Goal: Task Accomplishment & Management: Manage account settings

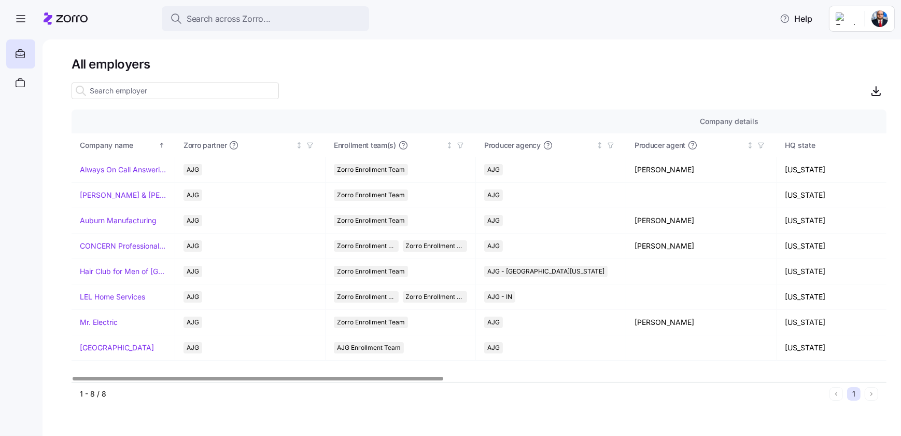
click at [131, 93] on input at bounding box center [175, 90] width 207 height 17
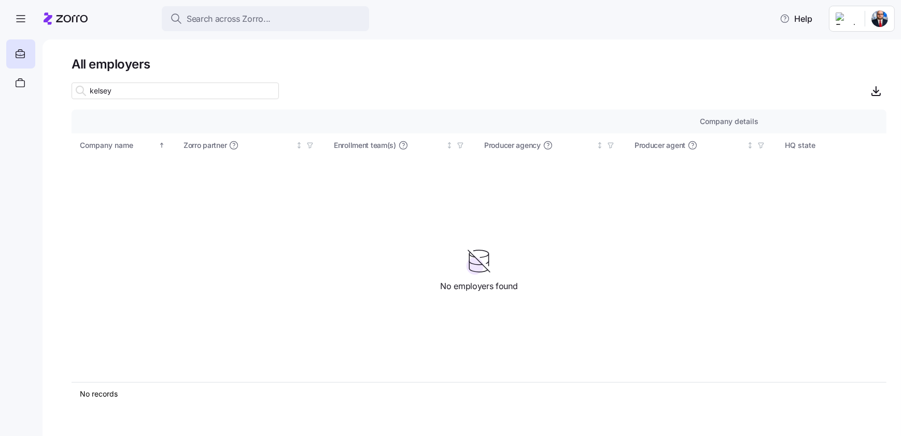
drag, startPoint x: 114, startPoint y: 90, endPoint x: 105, endPoint y: 89, distance: 8.3
type input "[PERSON_NAME]"
click at [23, 60] on icon at bounding box center [20, 54] width 11 height 12
click at [17, 79] on icon at bounding box center [20, 83] width 11 height 12
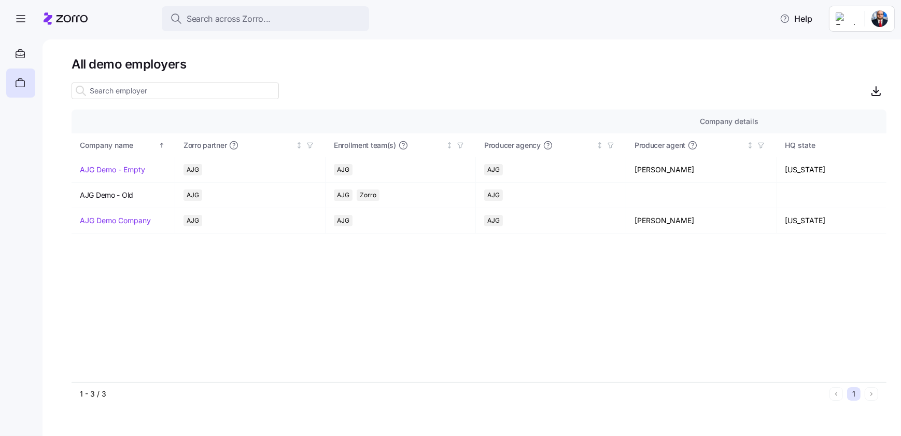
click at [62, 15] on icon at bounding box center [72, 18] width 32 height 7
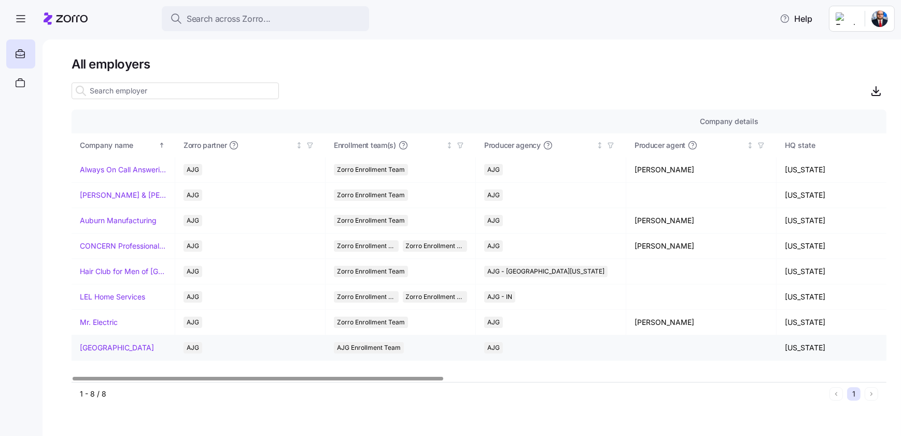
click at [146, 344] on link "[GEOGRAPHIC_DATA]" at bounding box center [117, 347] width 74 height 10
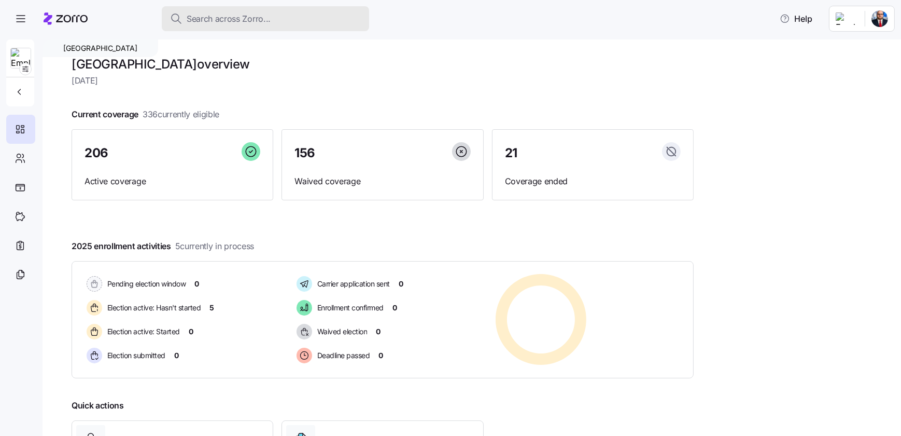
click at [228, 20] on span "Search across Zorro..." at bounding box center [229, 18] width 84 height 13
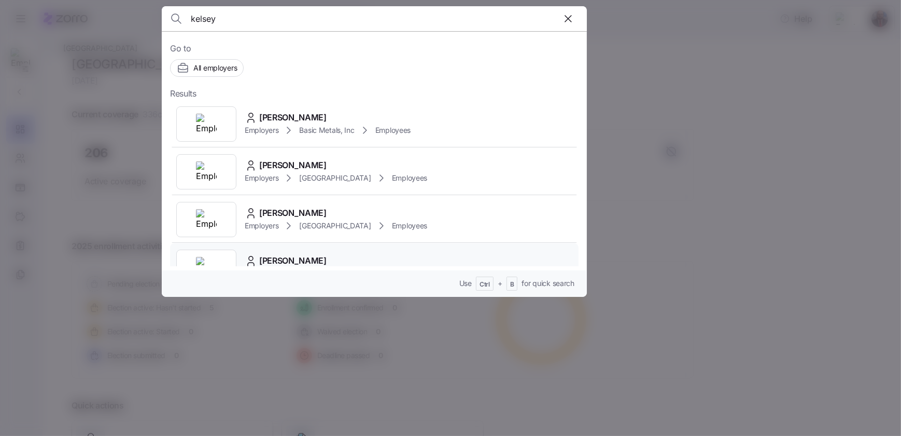
scroll to position [47, 0]
type input "kelsey"
click at [327, 166] on span "[PERSON_NAME]" at bounding box center [292, 166] width 67 height 13
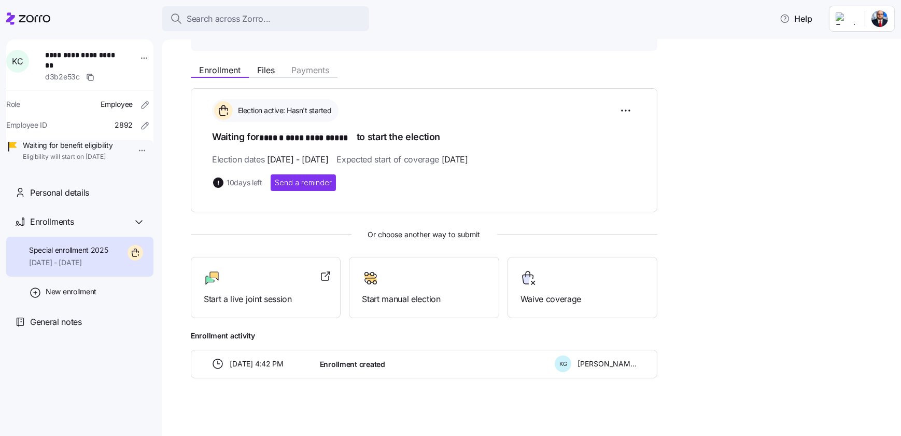
scroll to position [106, 0]
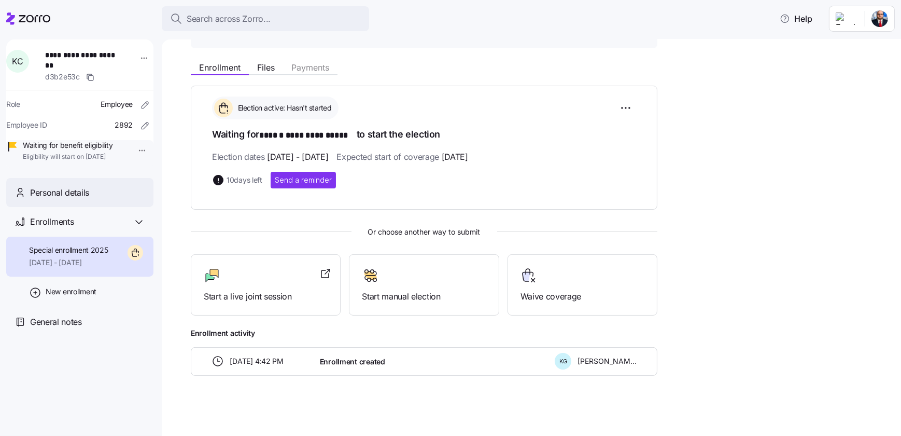
click at [57, 199] on span "Personal details" at bounding box center [59, 192] width 59 height 13
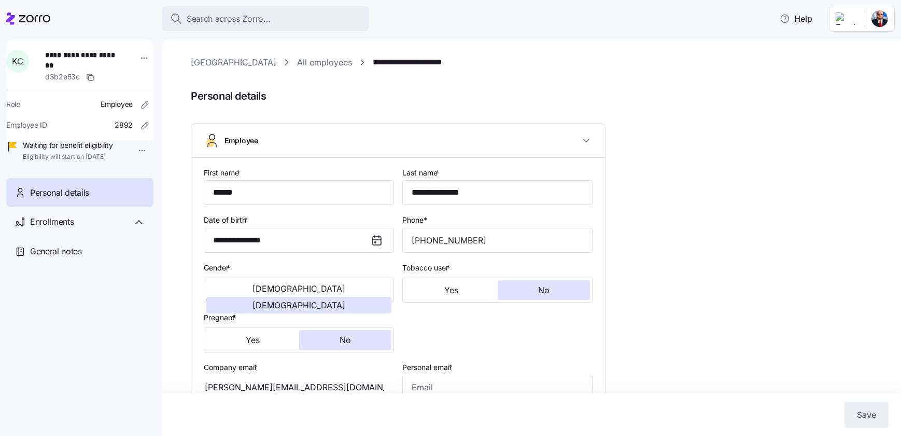
type input "IN"
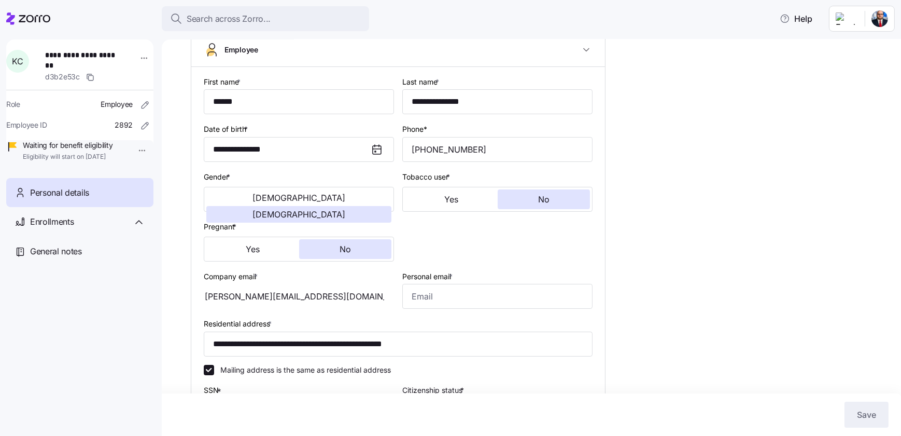
scroll to position [94, 0]
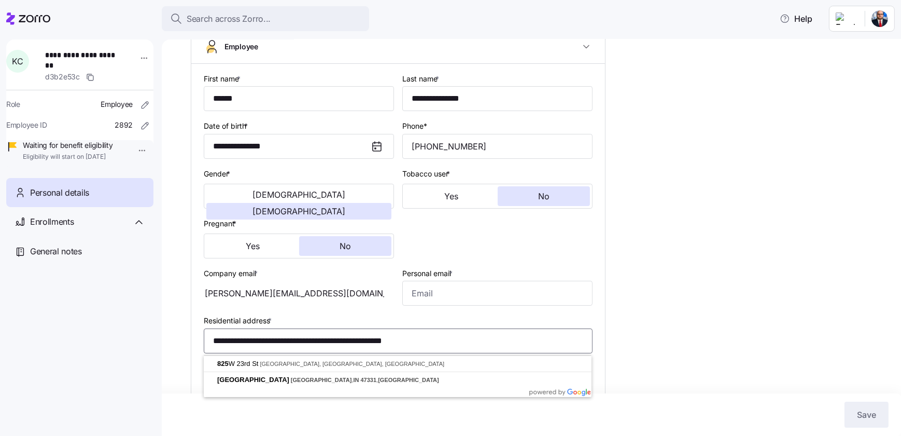
drag, startPoint x: 456, startPoint y: 344, endPoint x: 202, endPoint y: 339, distance: 254.1
click at [202, 339] on div "**********" at bounding box center [398, 333] width 414 height 539
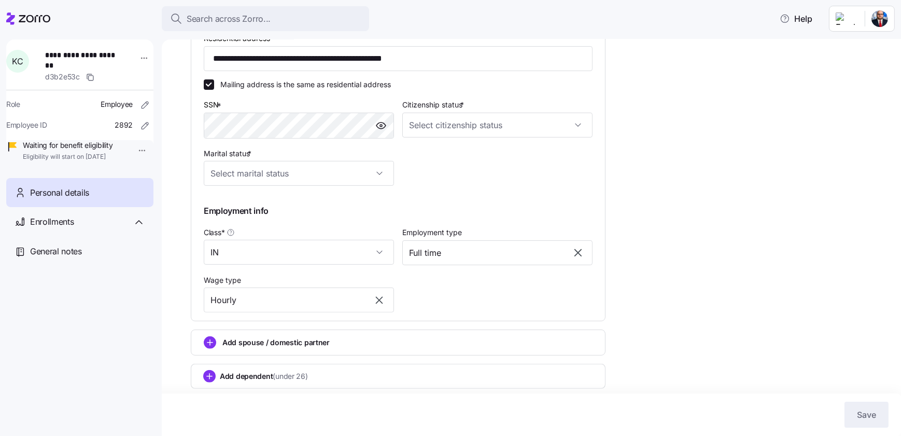
scroll to position [386, 0]
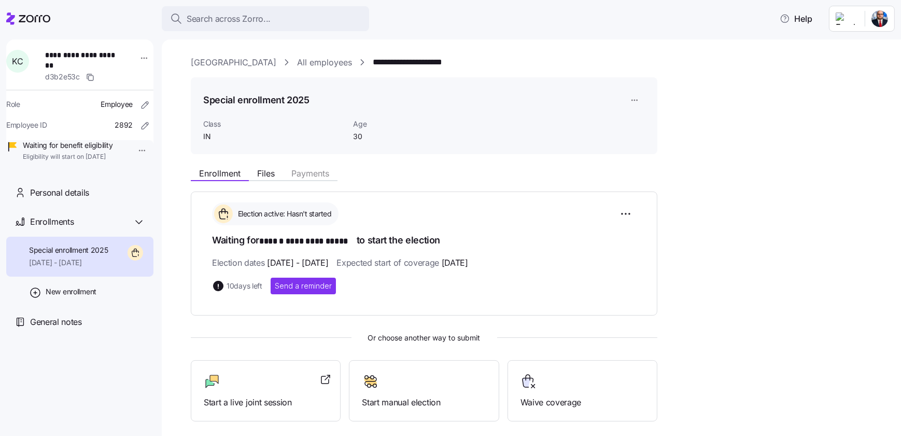
click at [35, 21] on icon at bounding box center [35, 18] width 32 height 7
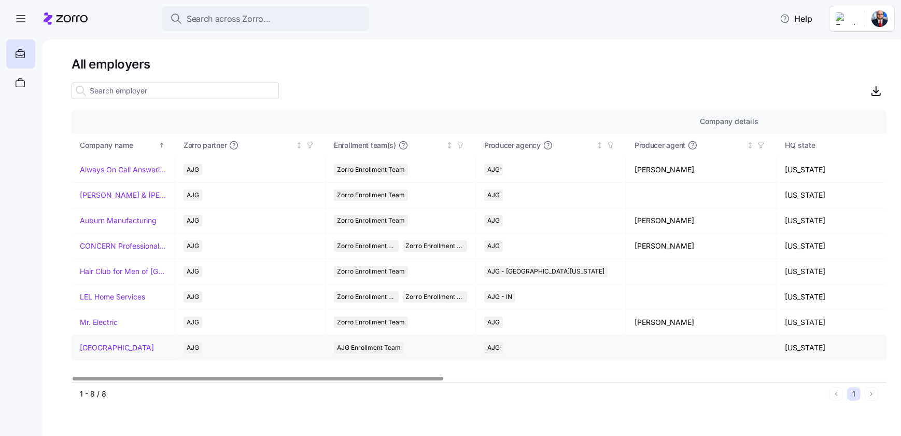
click at [145, 343] on link "[GEOGRAPHIC_DATA]" at bounding box center [117, 347] width 74 height 10
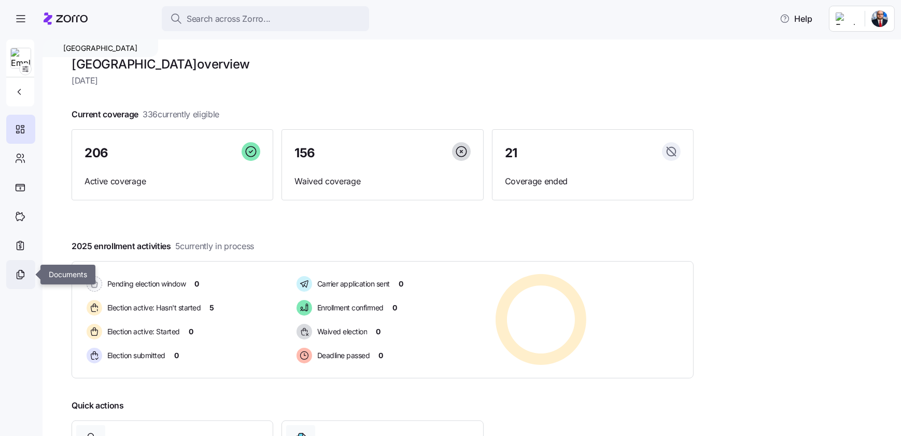
click at [20, 277] on icon at bounding box center [20, 274] width 11 height 12
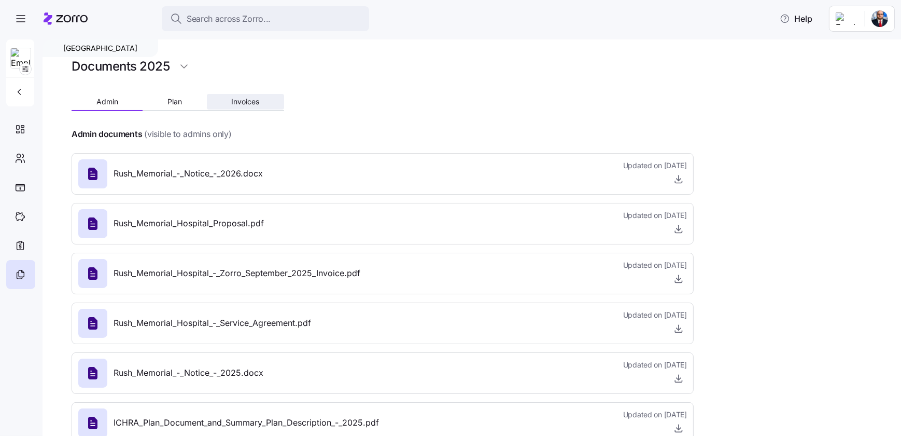
click at [248, 104] on span "Invoices" at bounding box center [245, 101] width 28 height 7
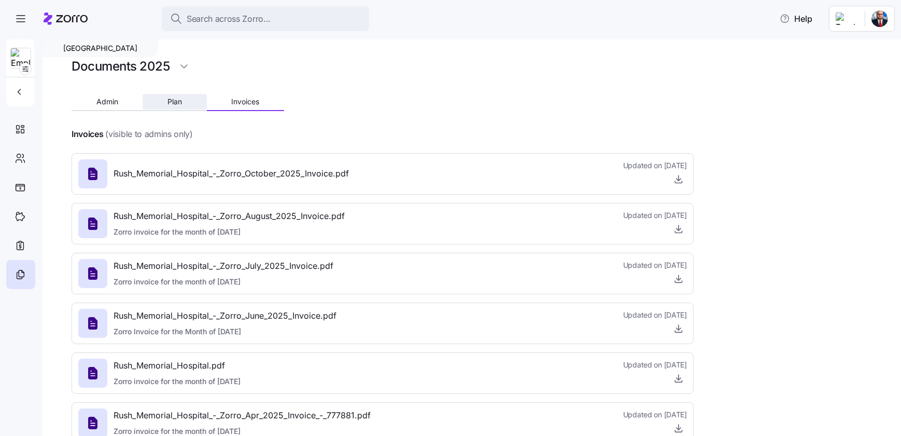
click at [192, 102] on button "Plan" at bounding box center [175, 102] width 64 height 16
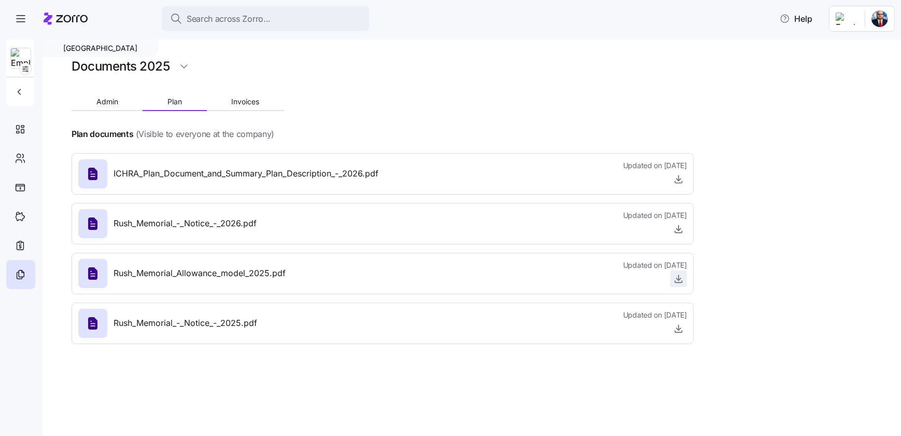
click at [680, 280] on icon "button" at bounding box center [679, 278] width 10 height 10
